Goal: Information Seeking & Learning: Learn about a topic

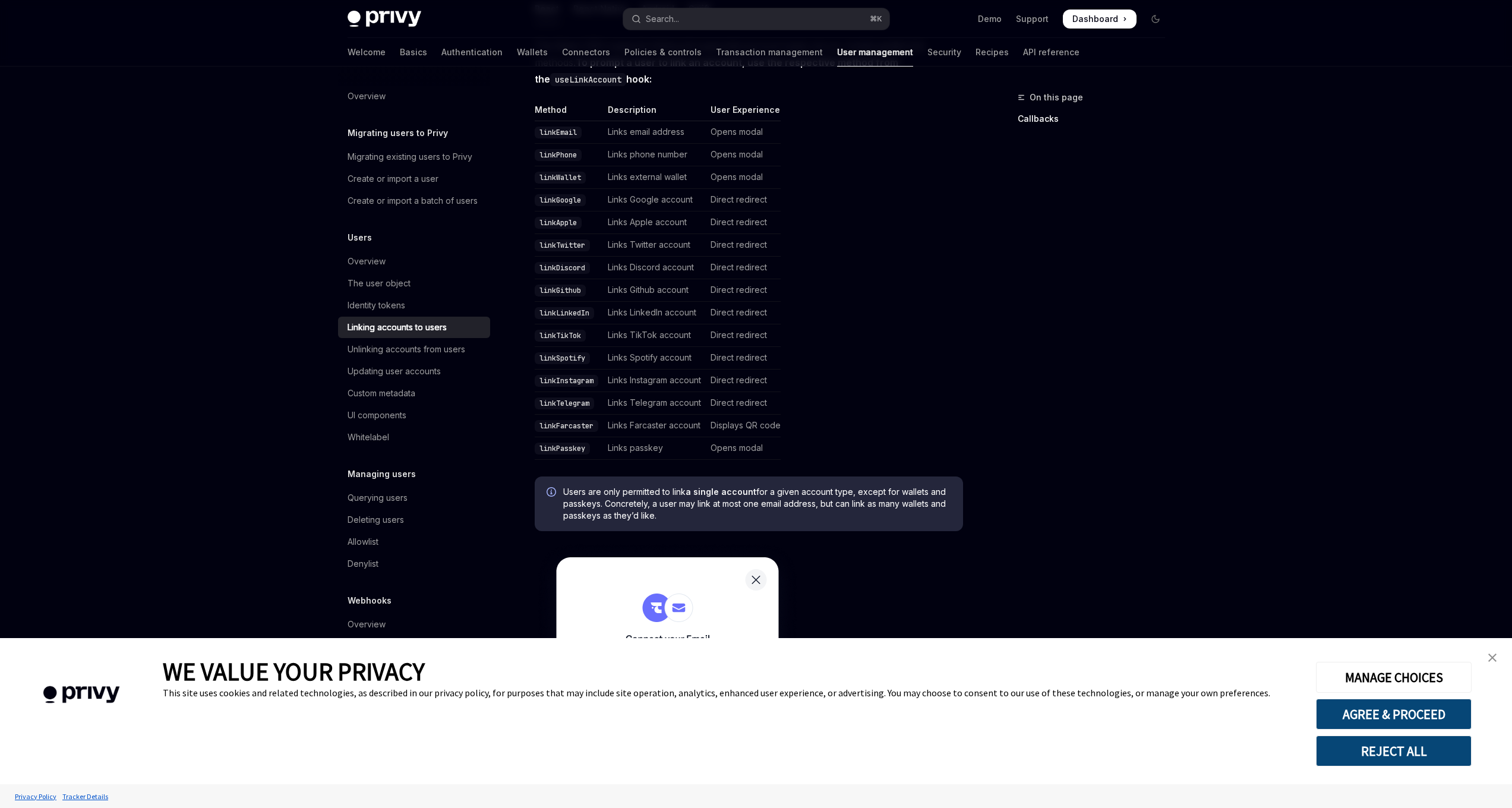
scroll to position [385, 0]
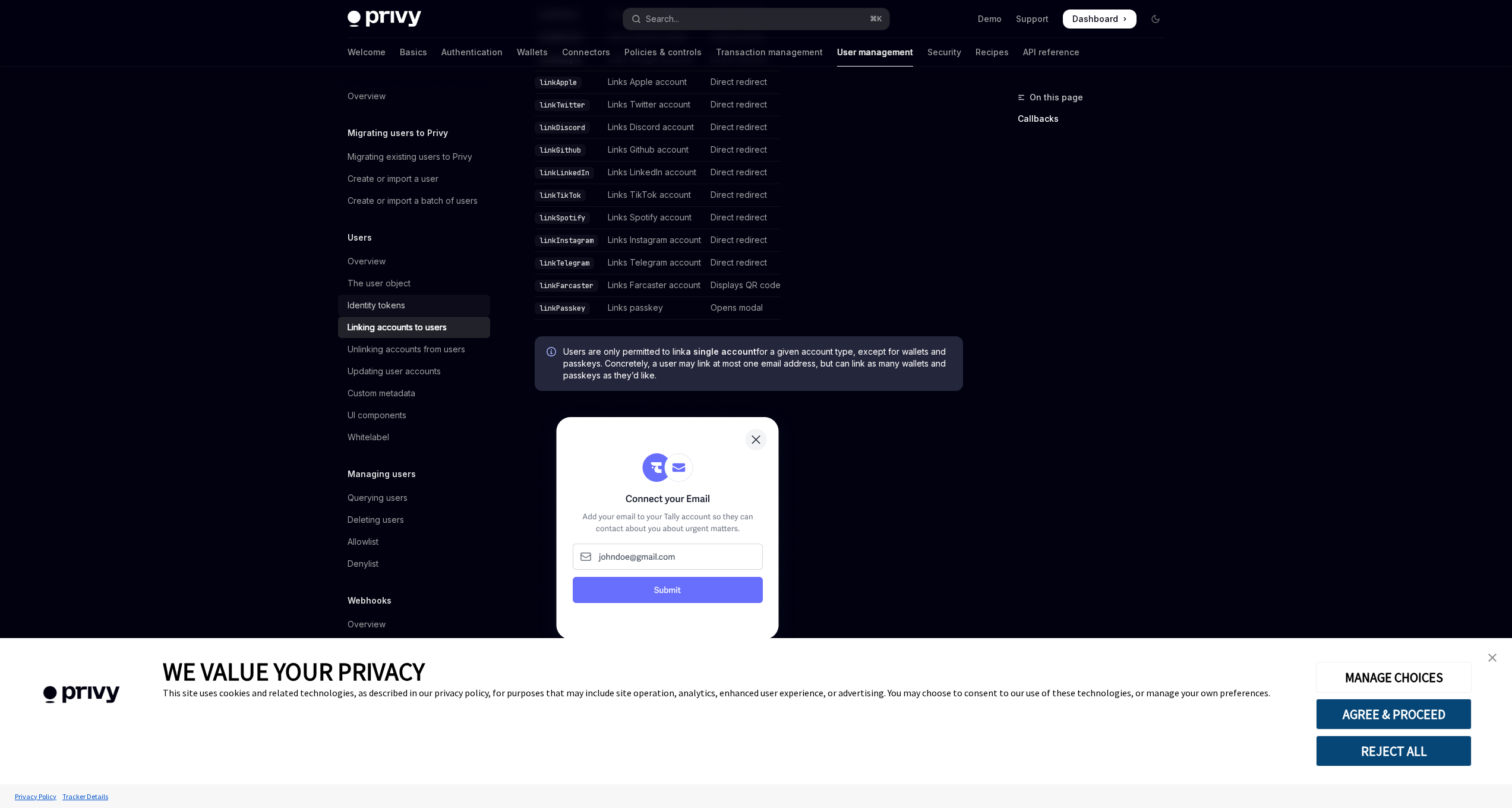
click at [385, 309] on div "Identity tokens" at bounding box center [376, 306] width 58 height 15
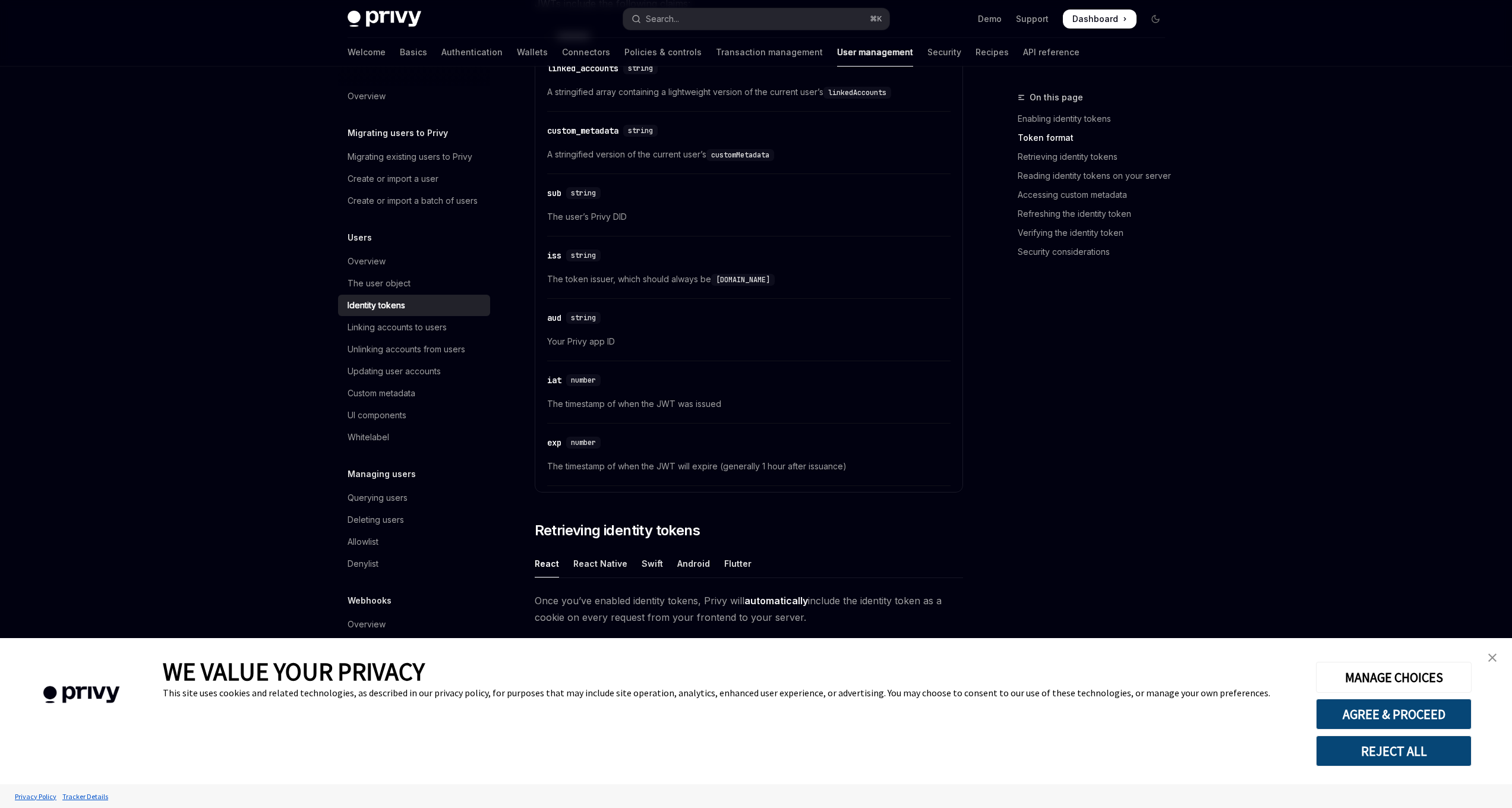
scroll to position [577, 0]
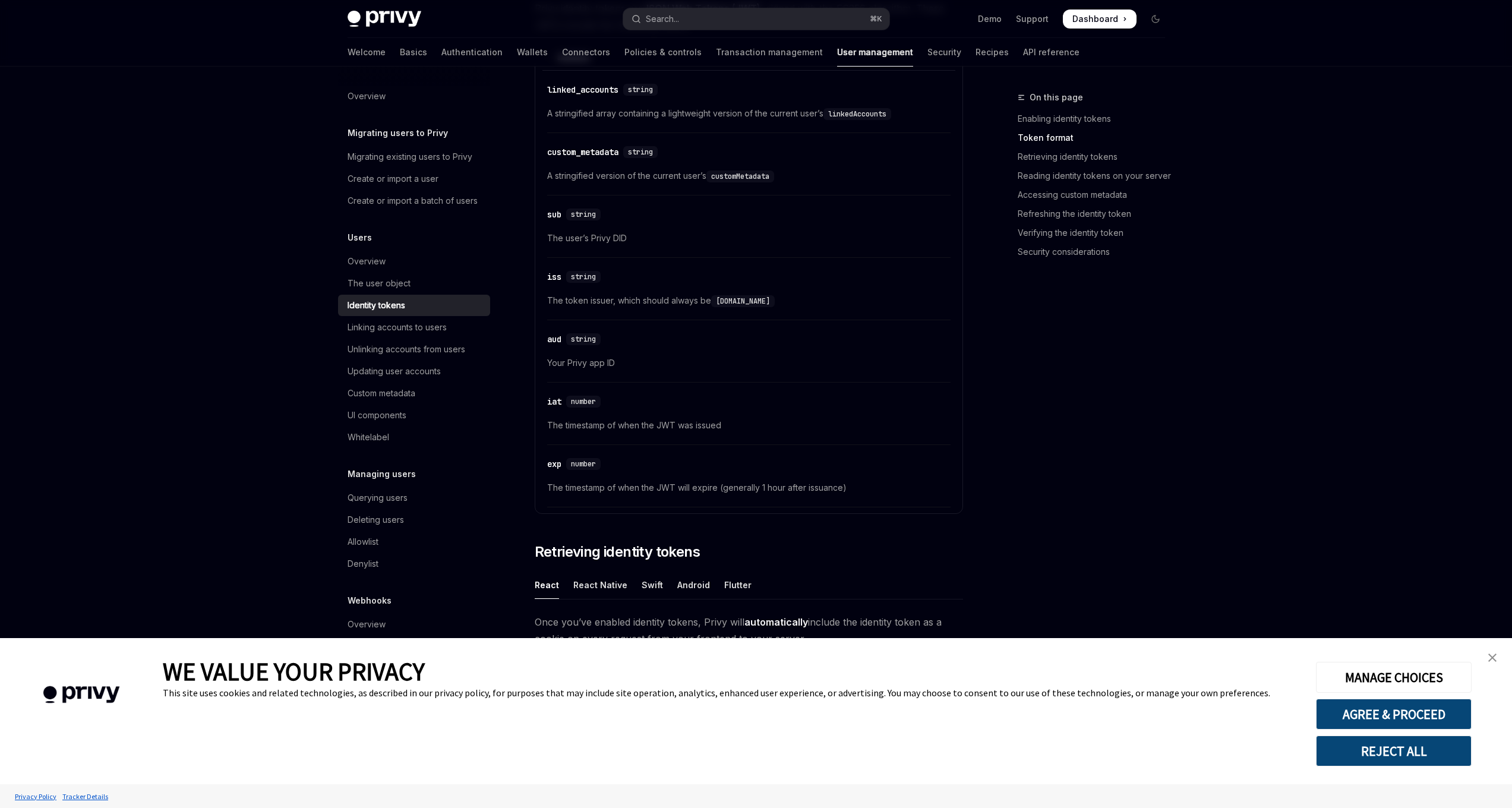
click at [857, 114] on code "linkedAccounts" at bounding box center [857, 114] width 68 height 12
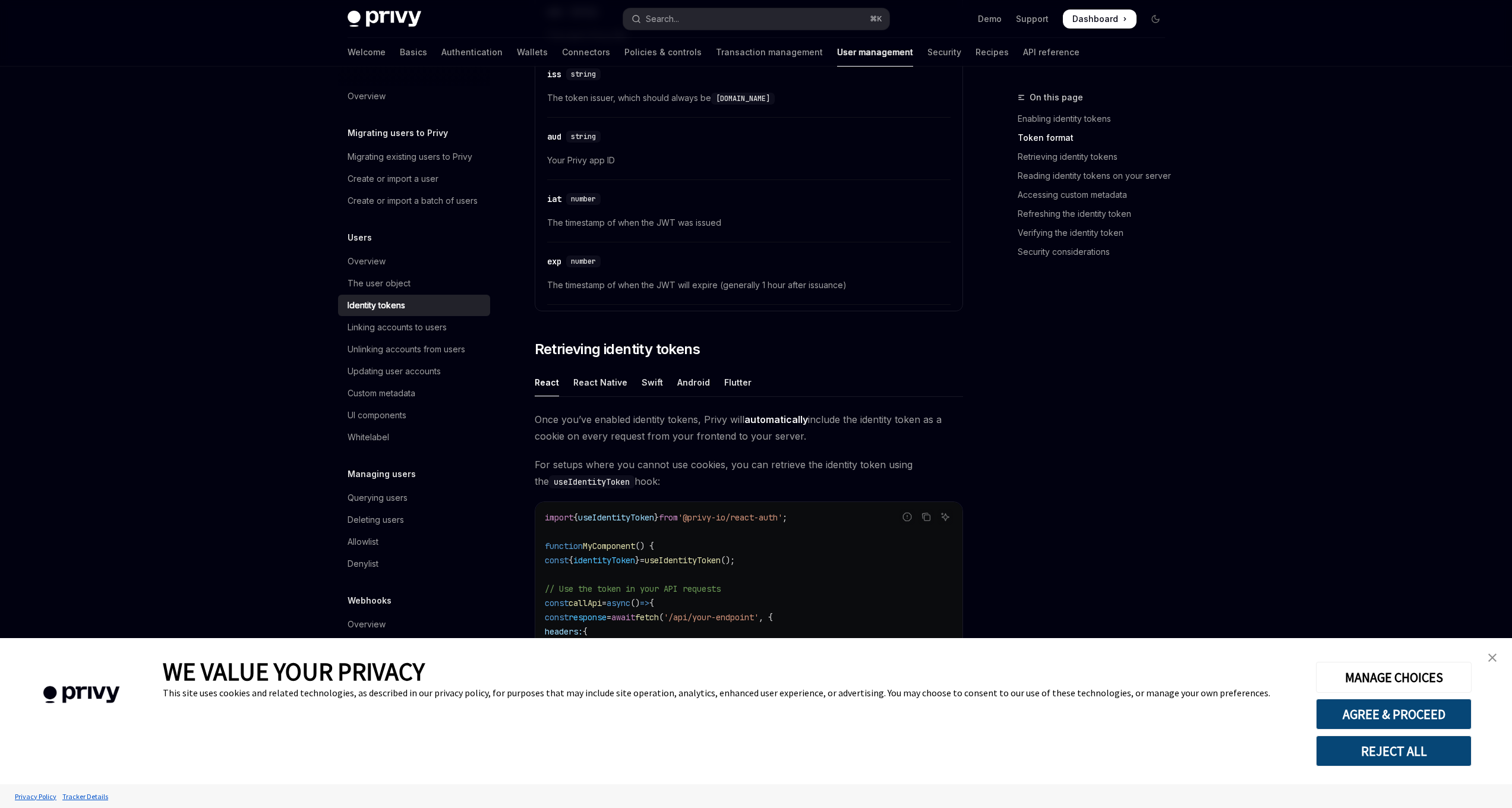
scroll to position [555, 0]
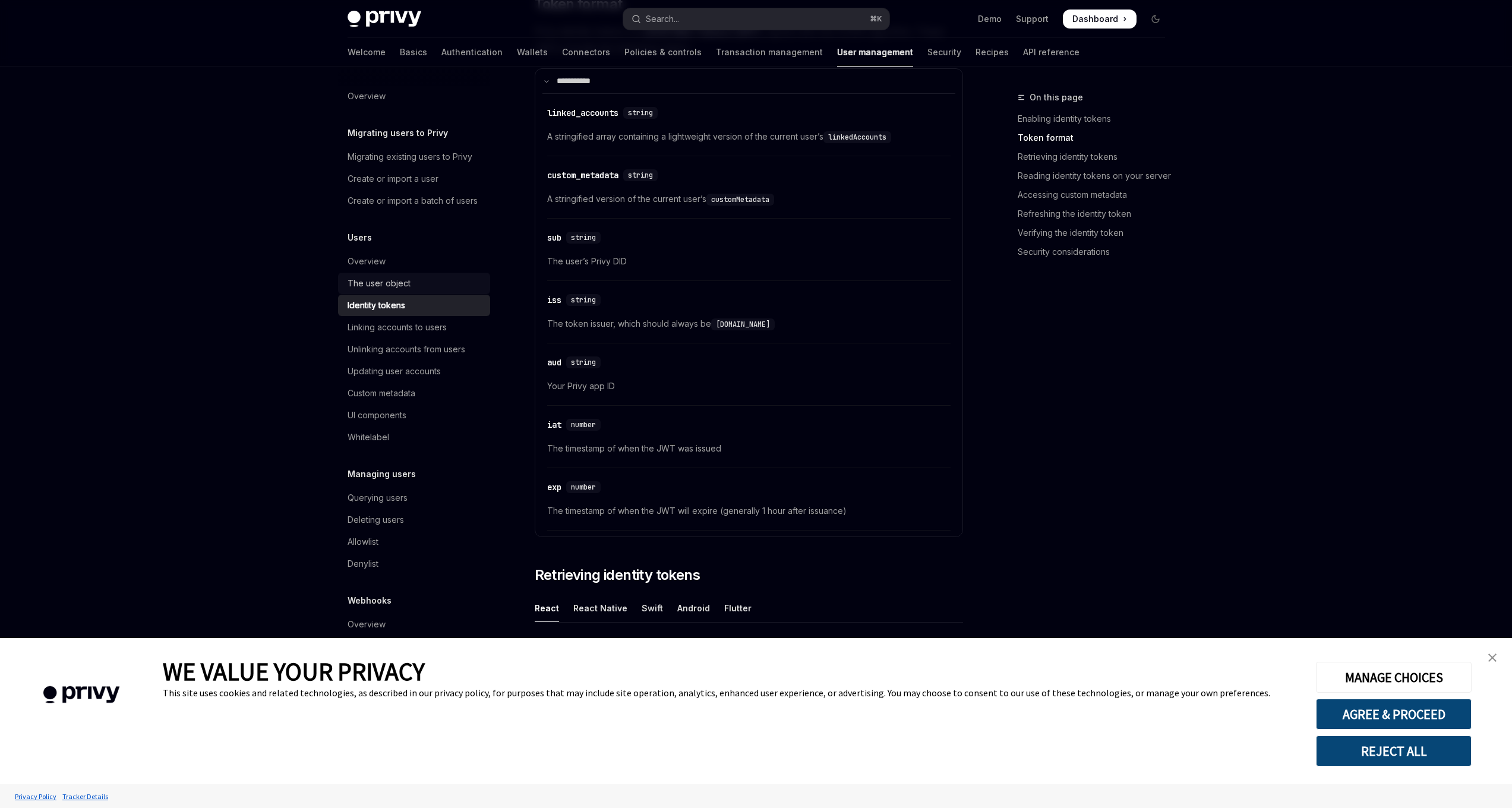
click at [404, 285] on div "The user object" at bounding box center [379, 284] width 63 height 15
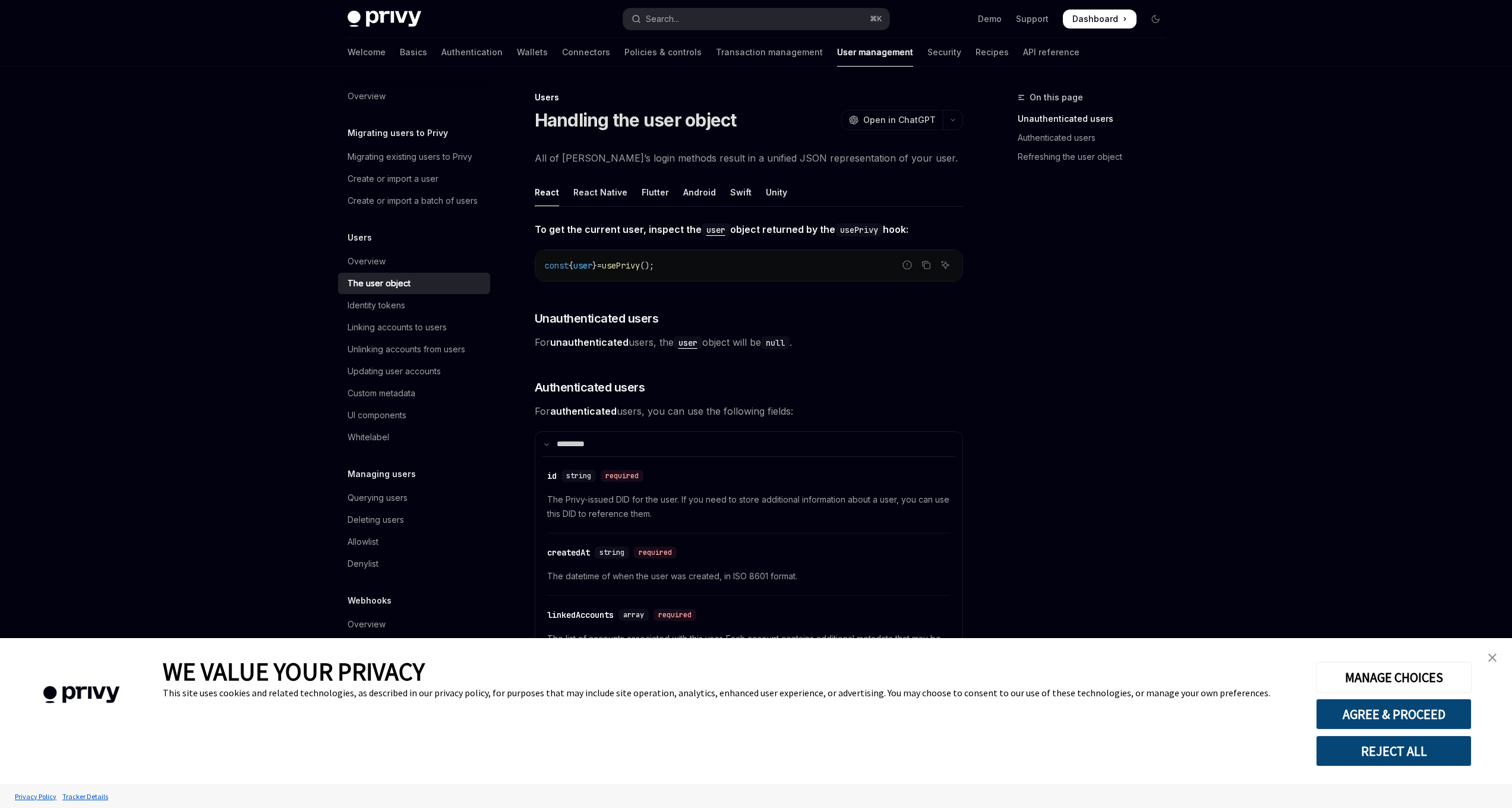
click at [1488, 656] on img "close banner" at bounding box center [1492, 658] width 8 height 8
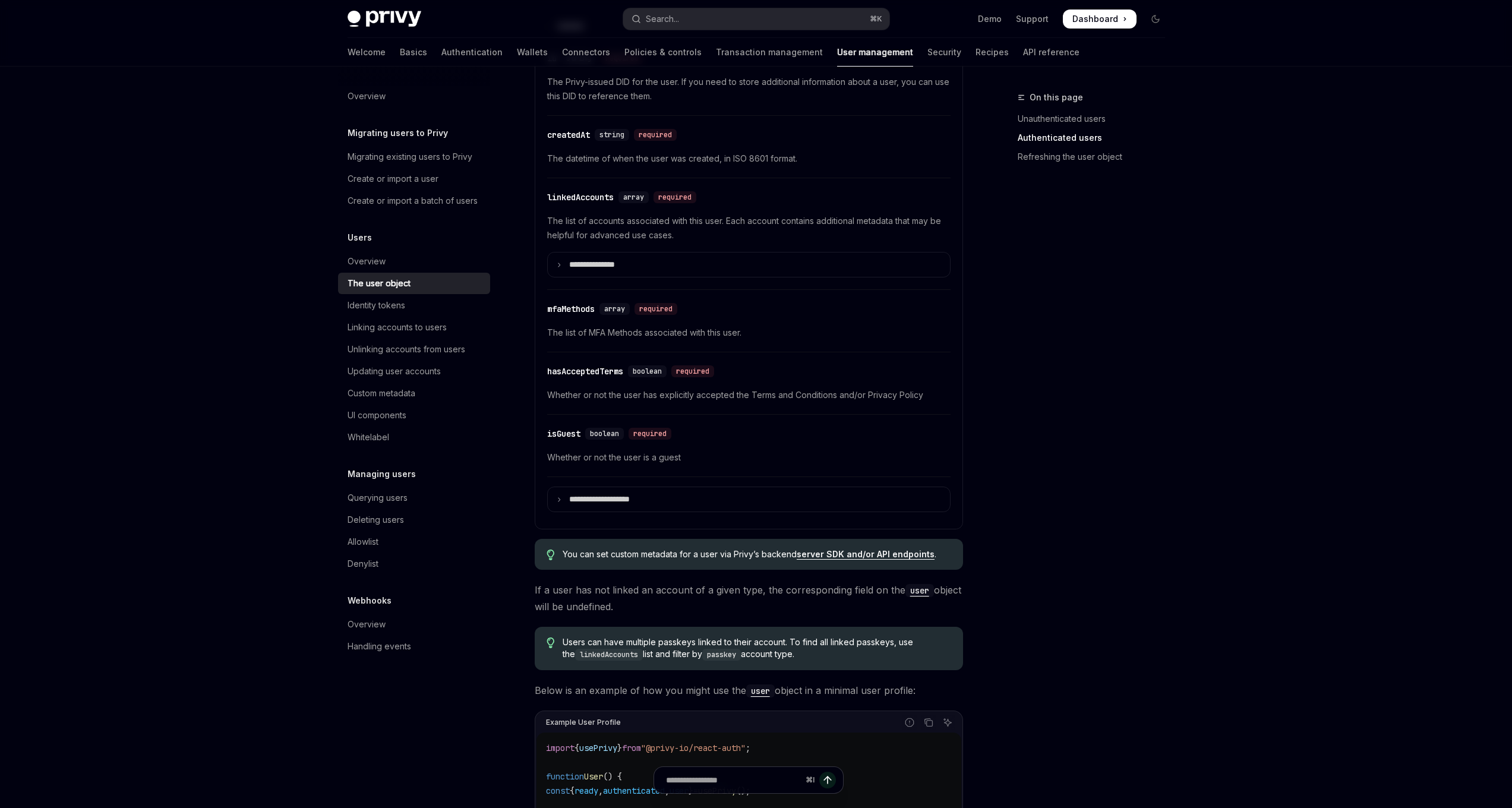
scroll to position [393, 0]
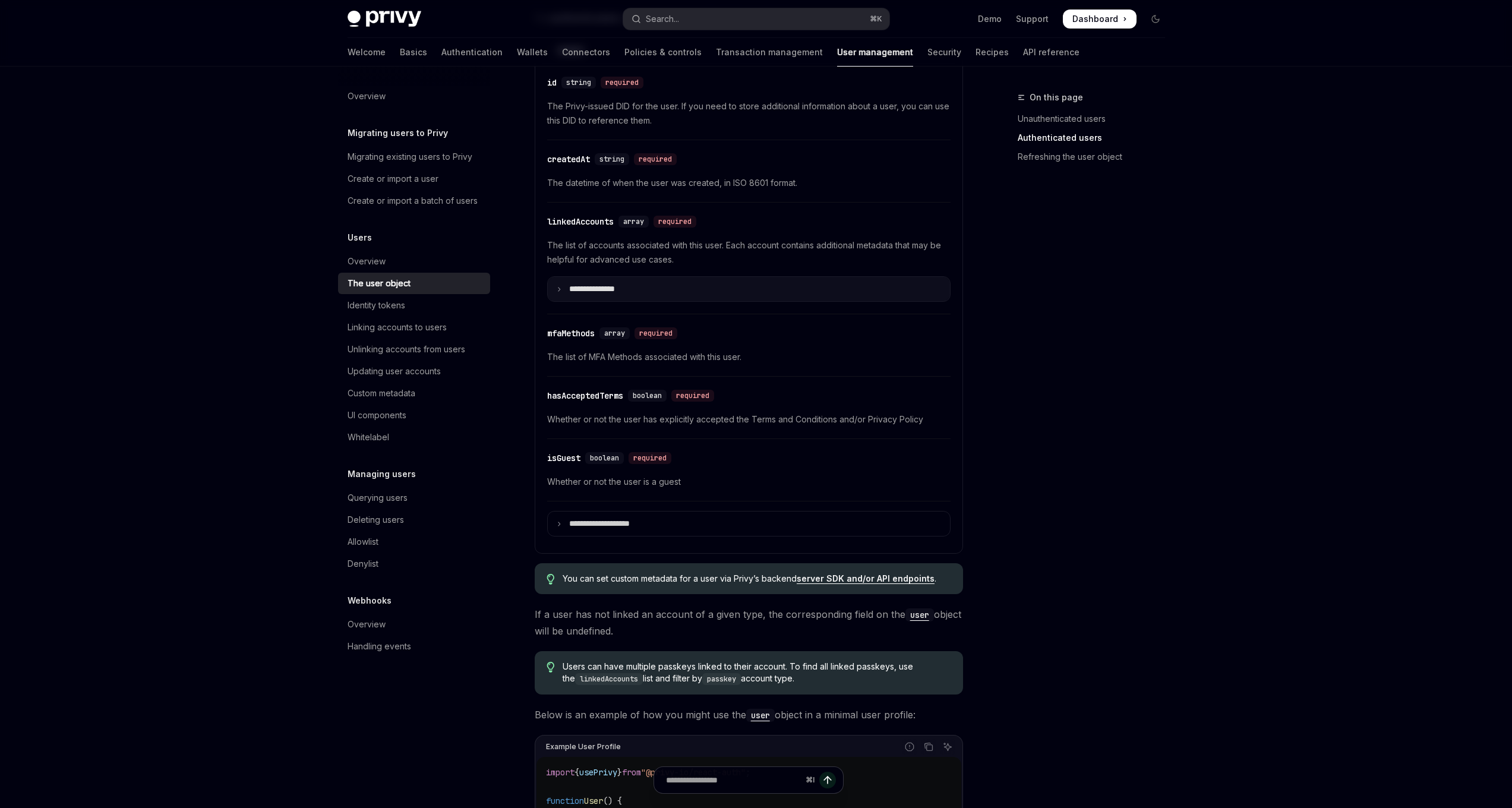
click at [561, 290] on icon at bounding box center [559, 289] width 6 height 6
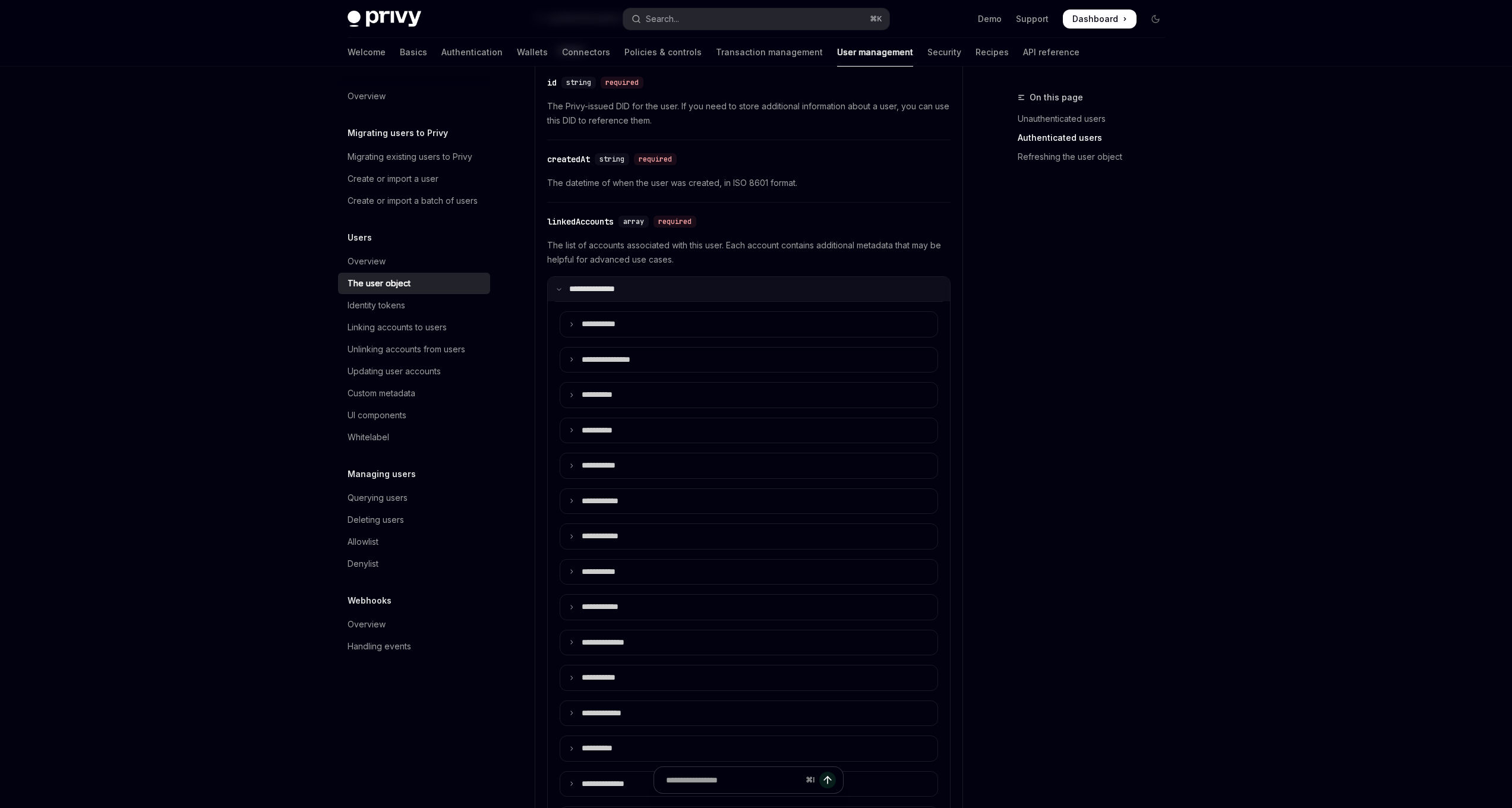
click at [561, 289] on icon at bounding box center [559, 289] width 6 height 6
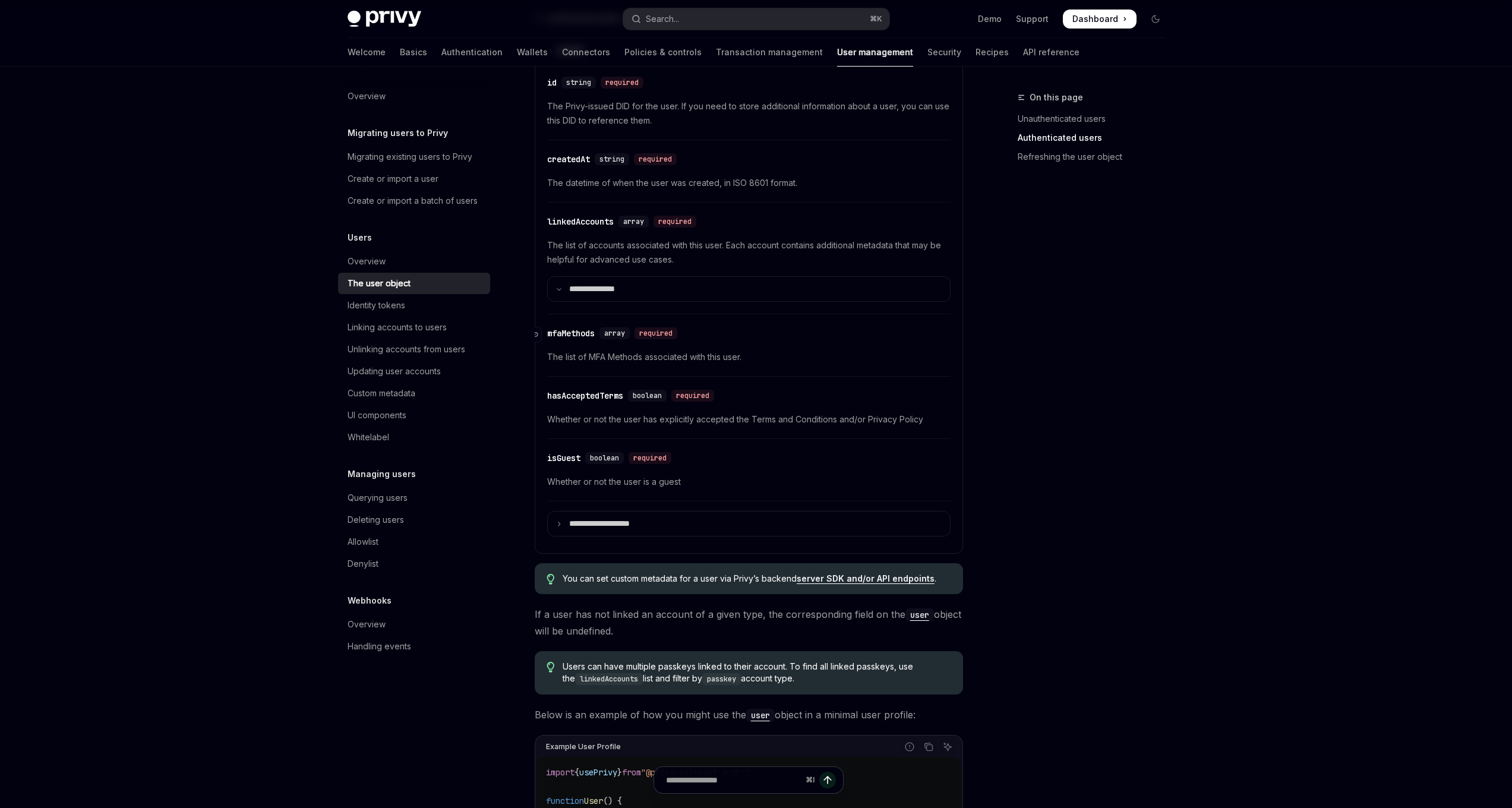
click at [574, 327] on div "​ mfaMethods array required" at bounding box center [743, 334] width 391 height 15
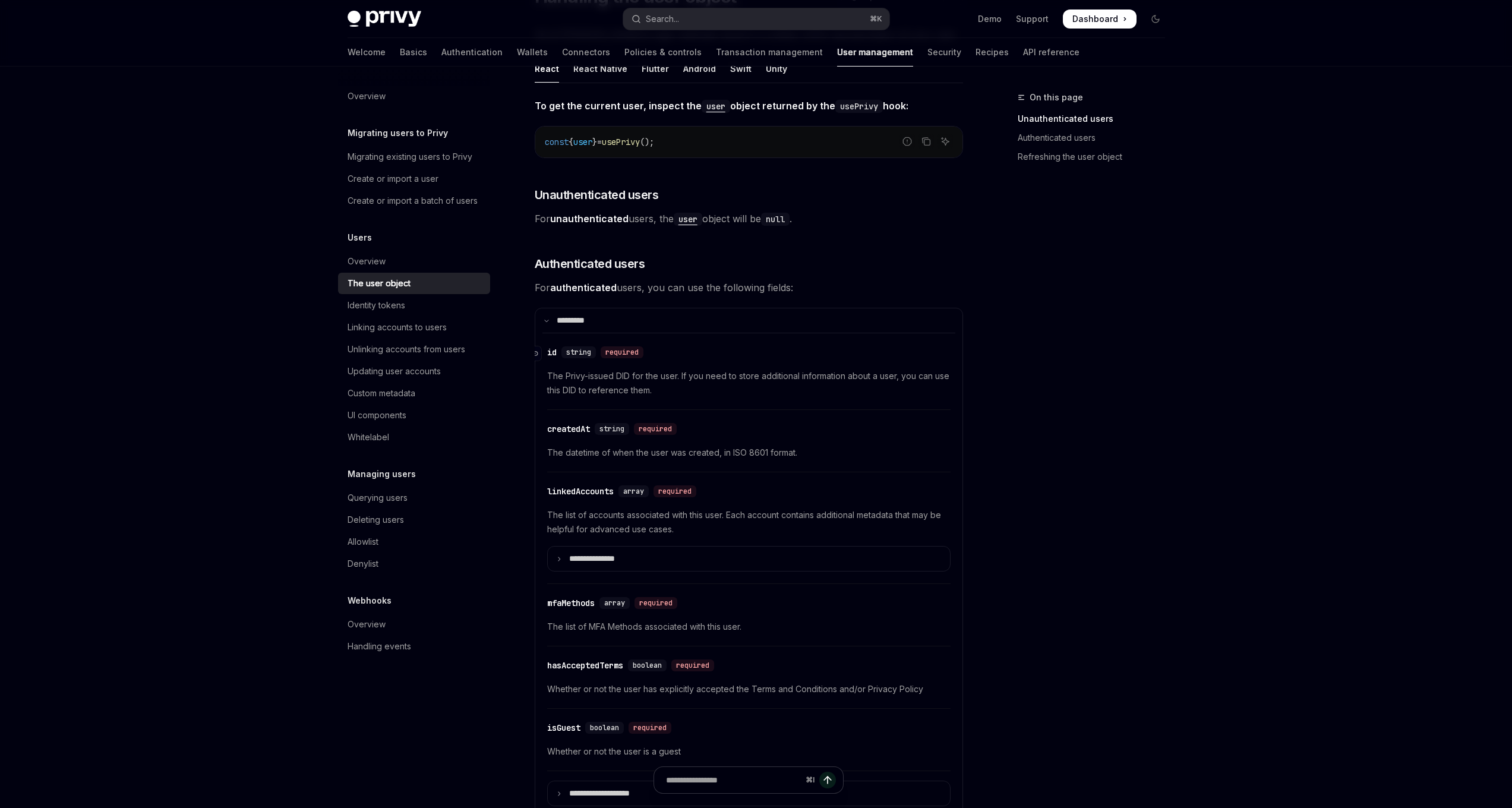
scroll to position [0, 0]
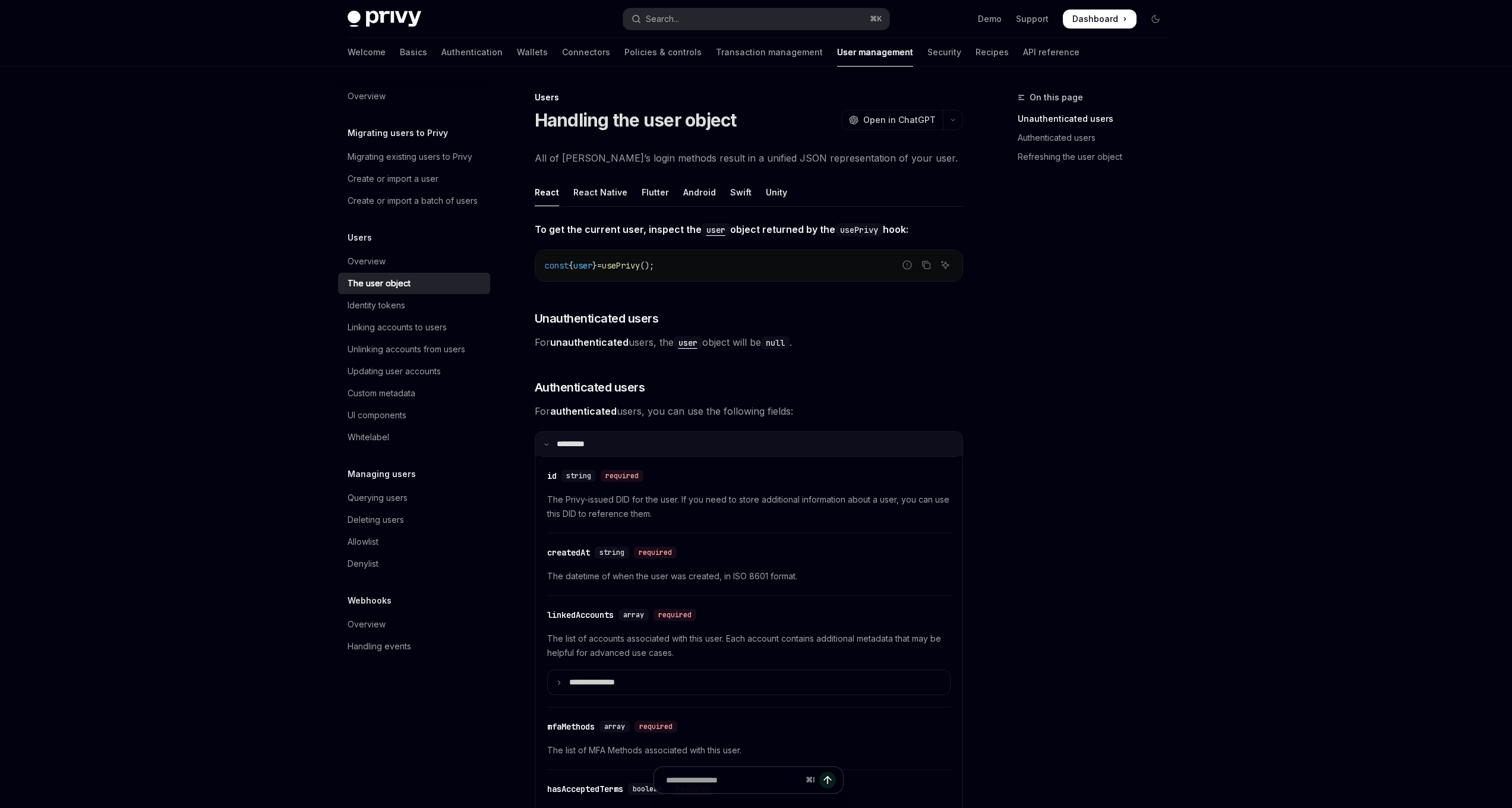
click at [549, 443] on icon at bounding box center [547, 445] width 6 height 6
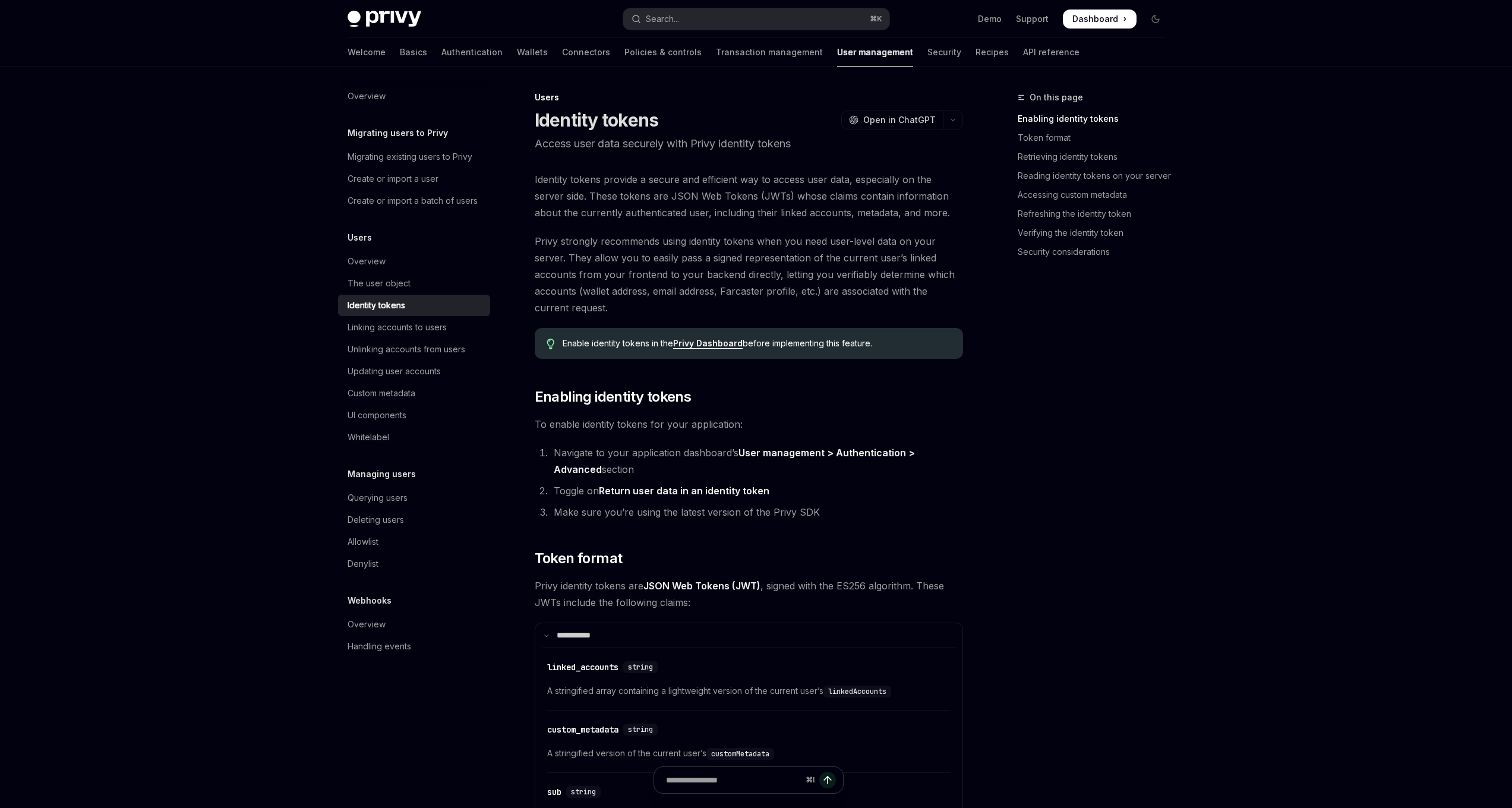
scroll to position [231, 0]
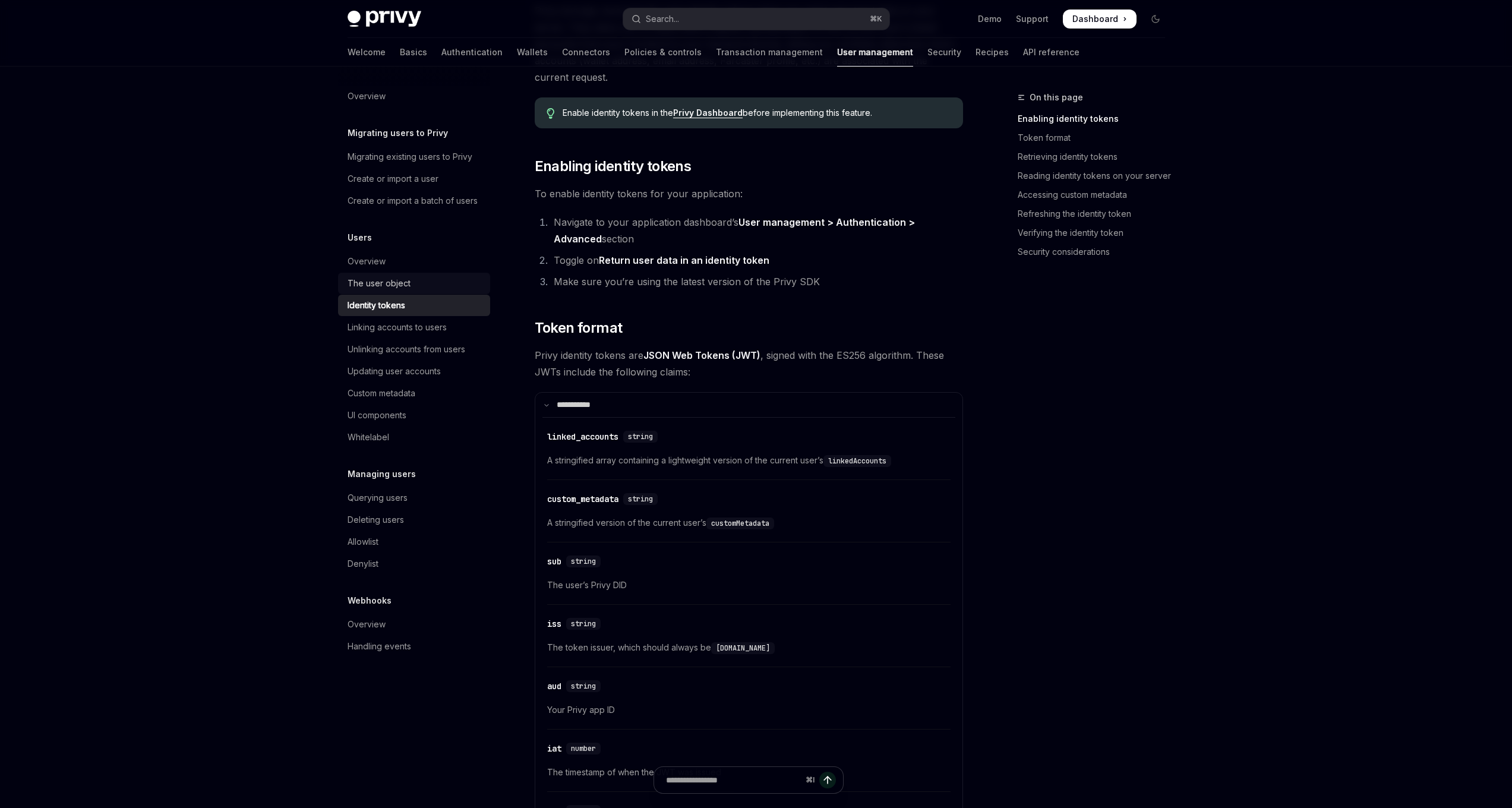
click at [399, 285] on div "The user object" at bounding box center [379, 284] width 63 height 15
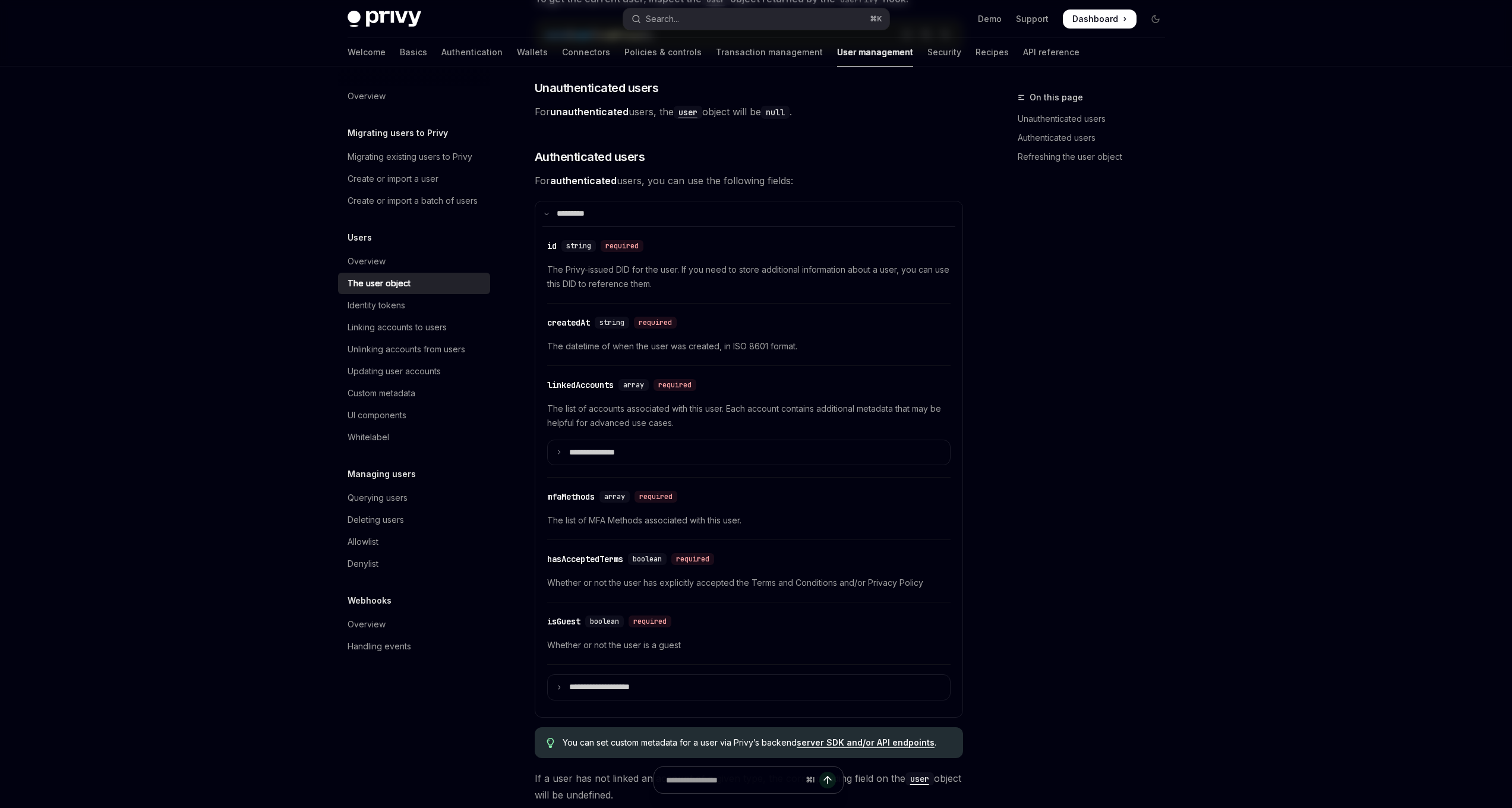
type textarea "*"
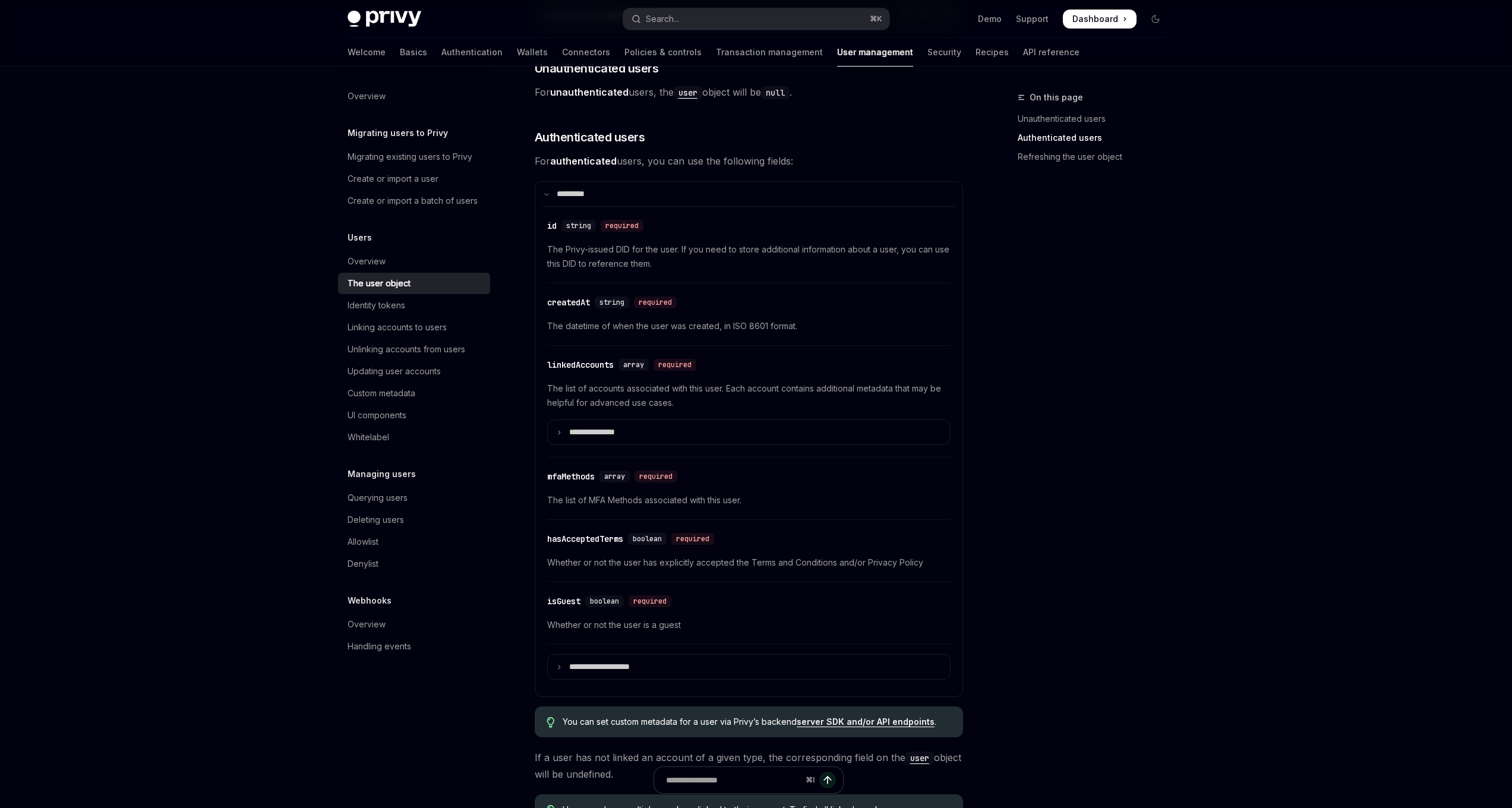
scroll to position [390, 0]
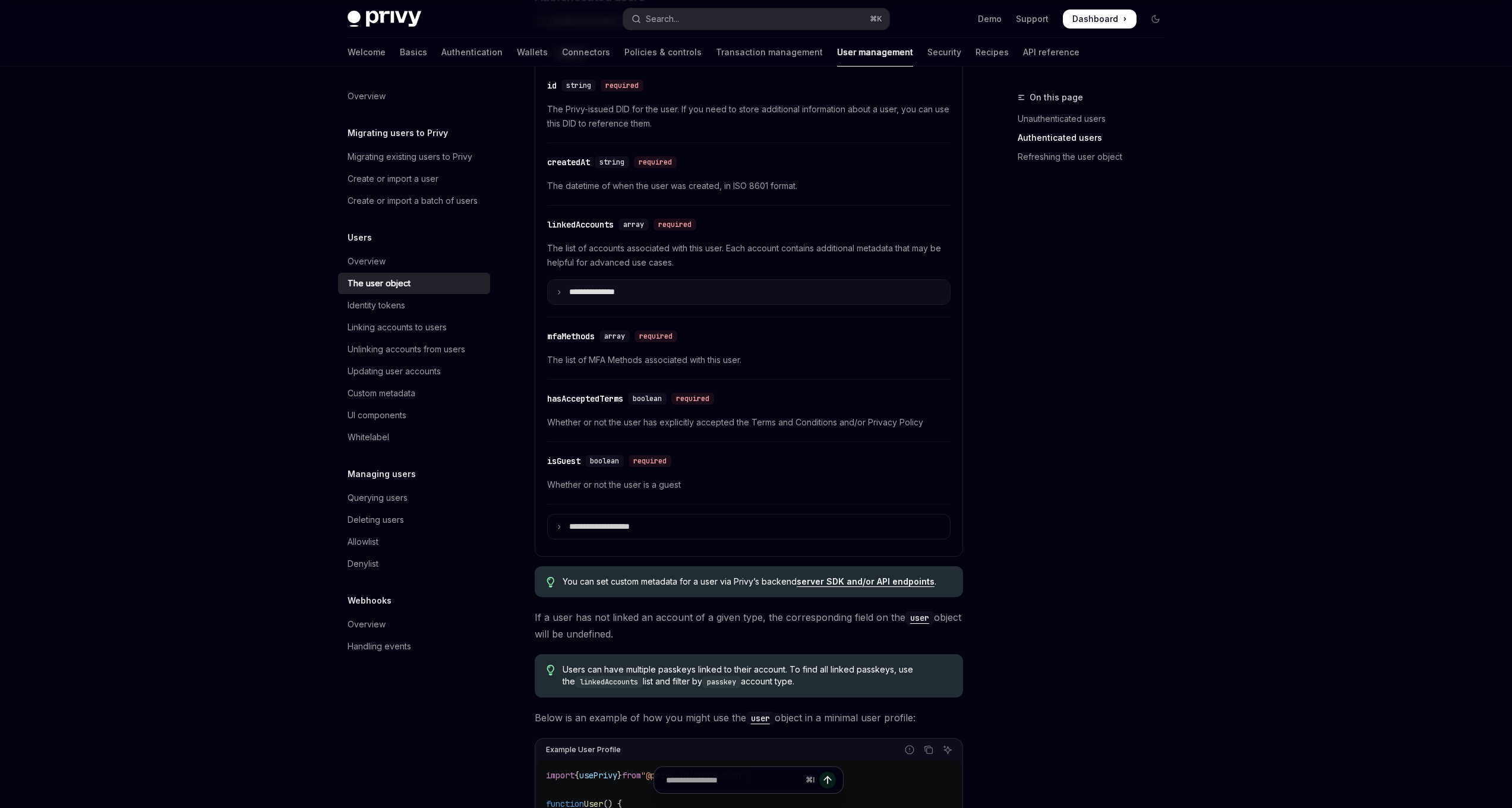
click at [558, 295] on icon at bounding box center [559, 292] width 6 height 6
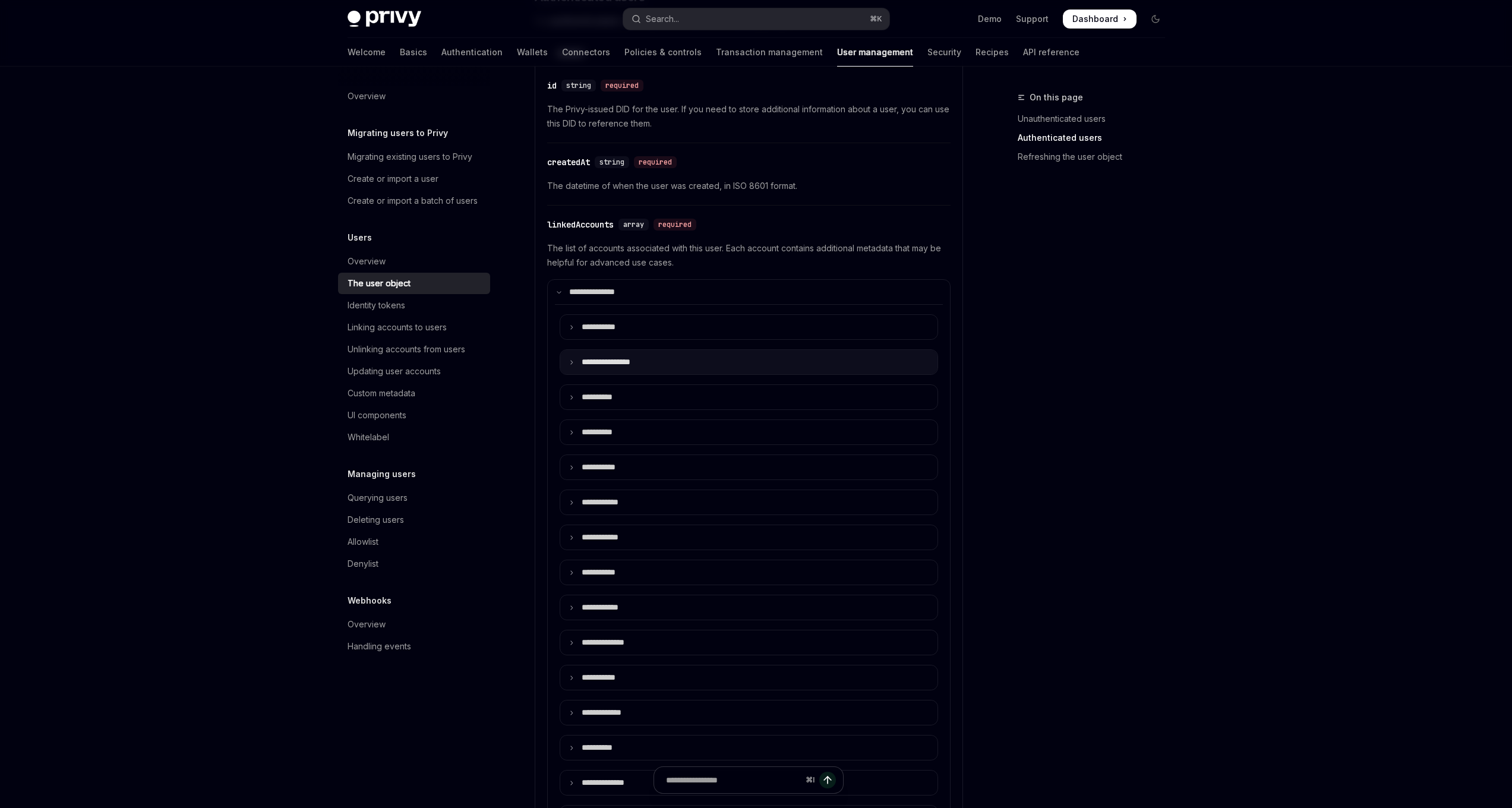
click at [572, 358] on summary "**********" at bounding box center [749, 362] width 377 height 24
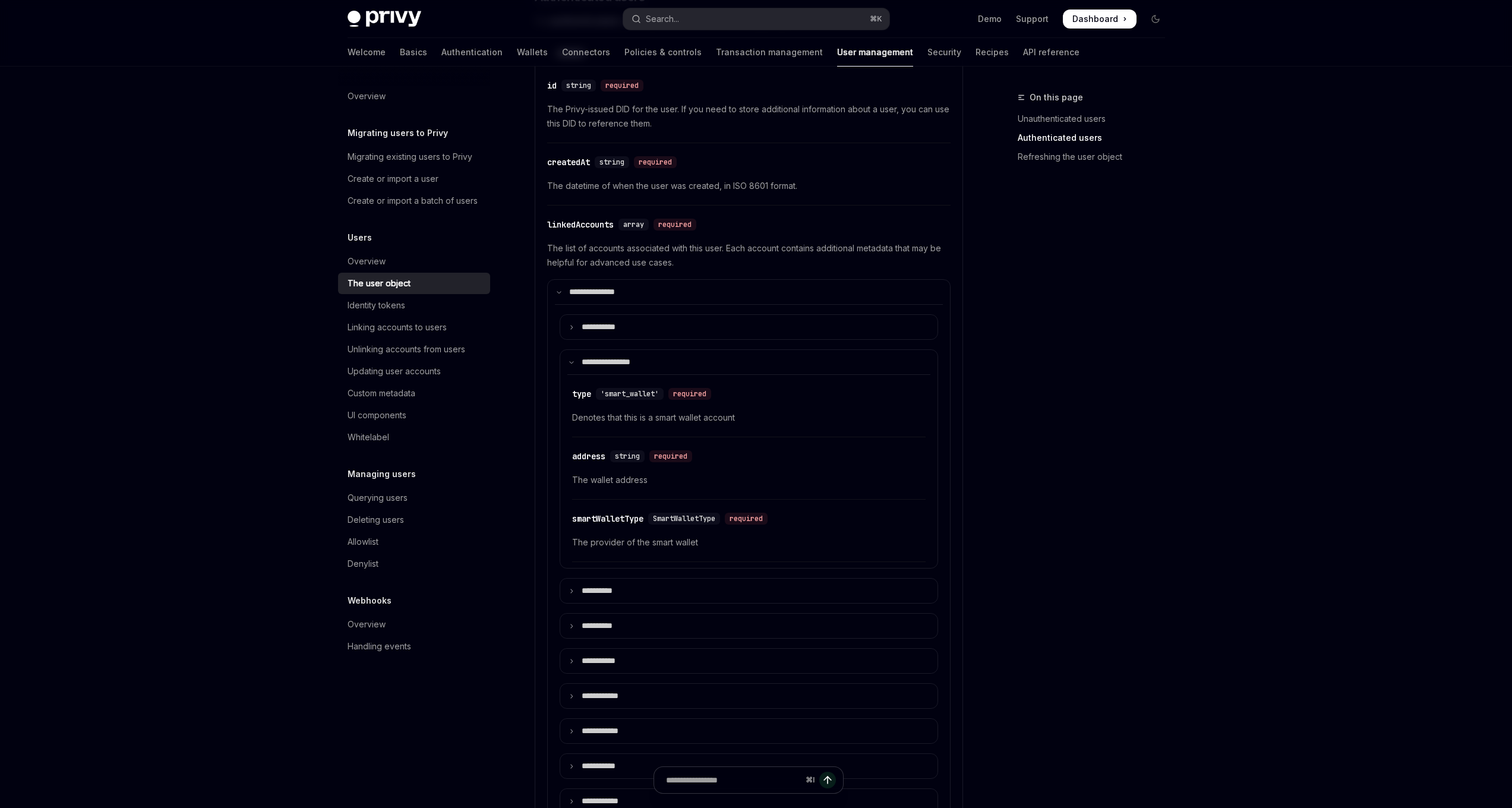
scroll to position [493, 0]
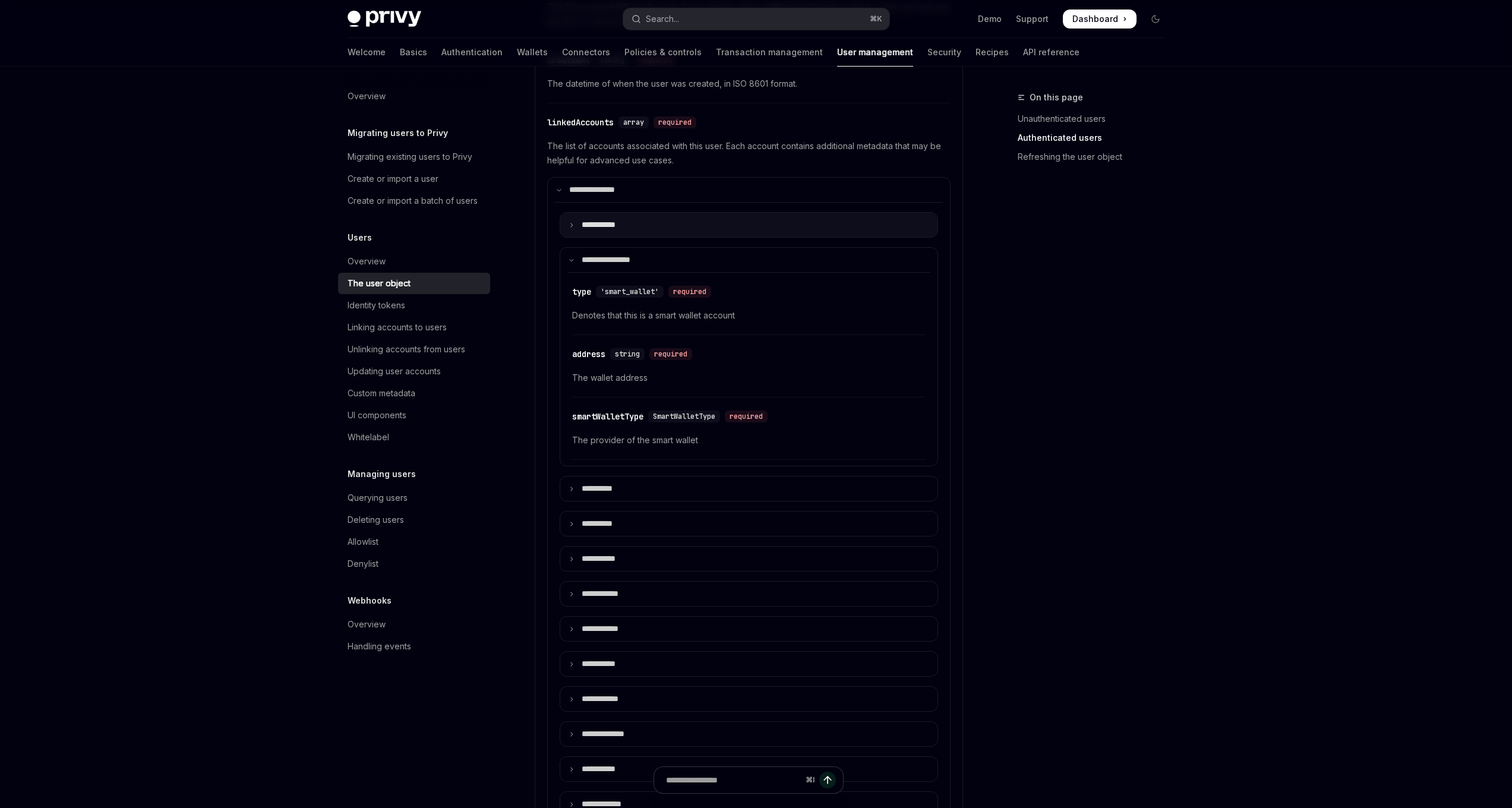
click at [570, 227] on icon at bounding box center [571, 225] width 6 height 6
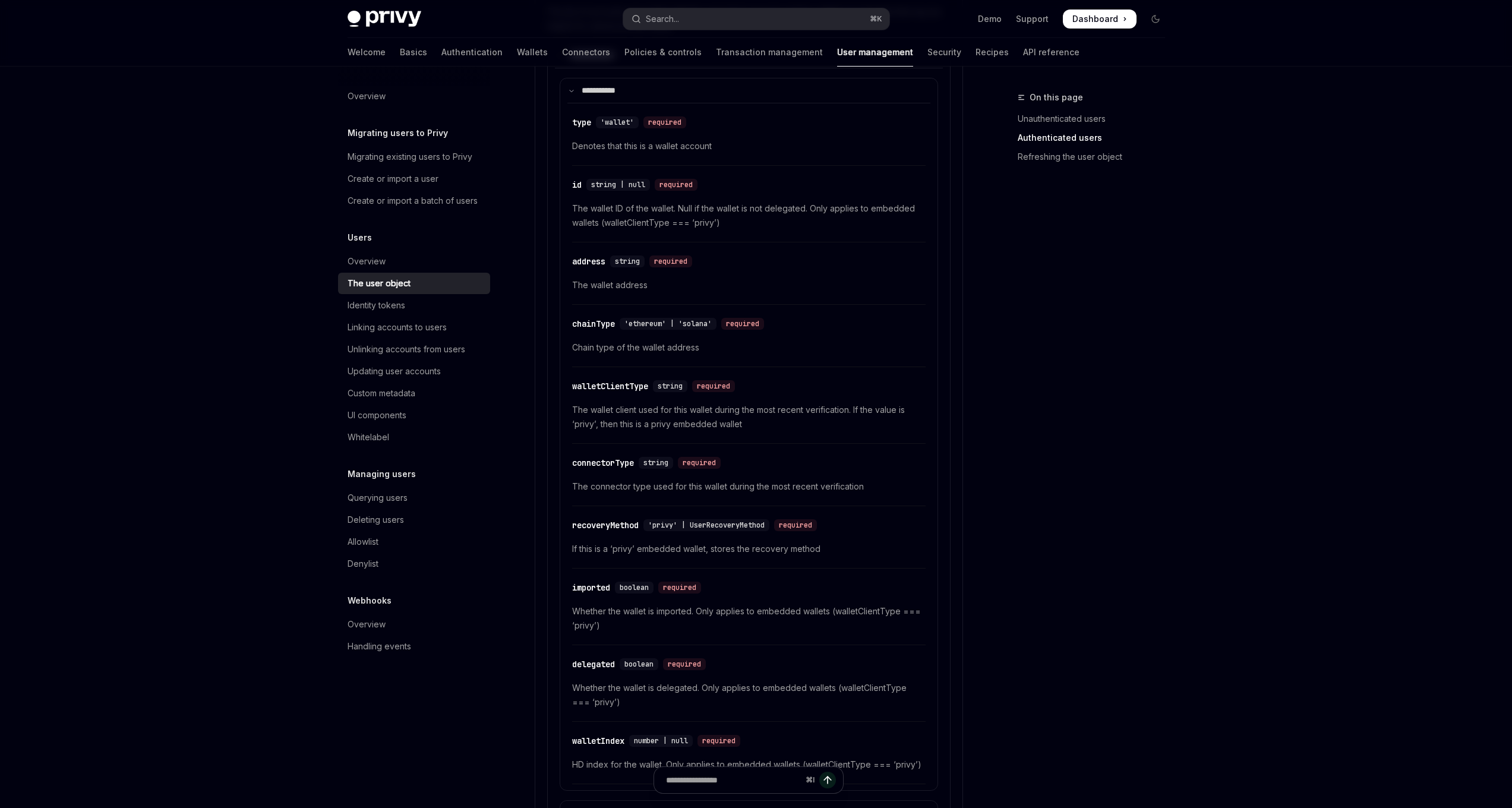
scroll to position [569, 0]
